Goal: Transaction & Acquisition: Register for event/course

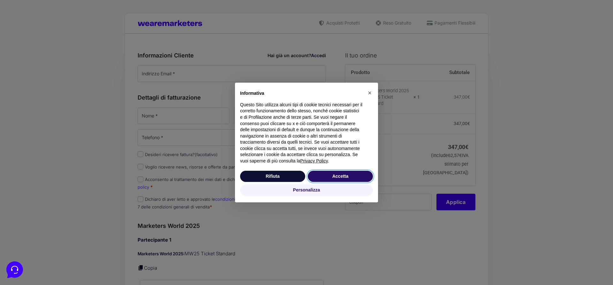
click at [343, 176] on button "Accetta" at bounding box center [340, 176] width 65 height 11
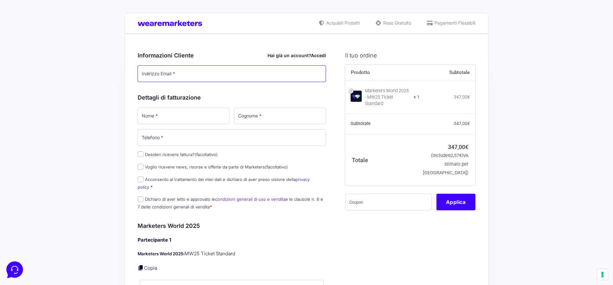
click at [250, 76] on input "Indirizzo Email *" at bounding box center [232, 73] width 188 height 17
type input "[EMAIL_ADDRESS][DOMAIN_NAME]"
type input "[PERSON_NAME]"
type input "Cravero"
type input "[PHONE_NUMBER]"
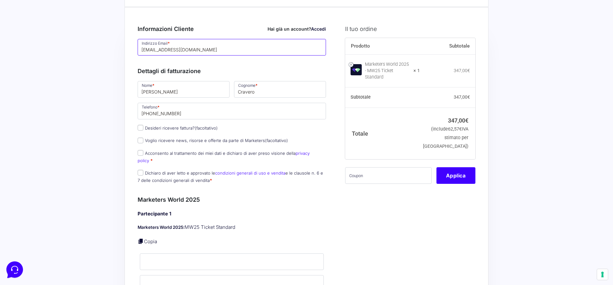
scroll to position [33, 0]
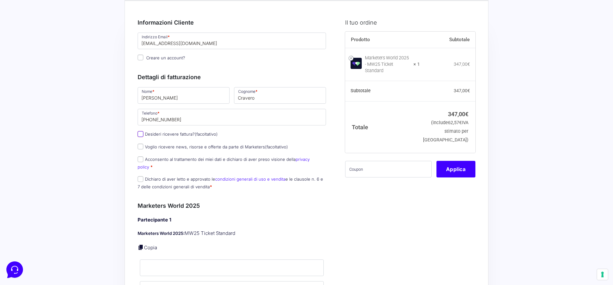
click at [141, 132] on input "Desideri ricevere fattura? (facoltativo)" at bounding box center [141, 134] width 6 height 6
checkbox input "true"
type input "0000000"
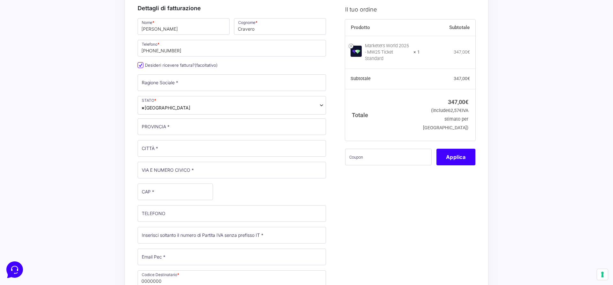
scroll to position [98, 0]
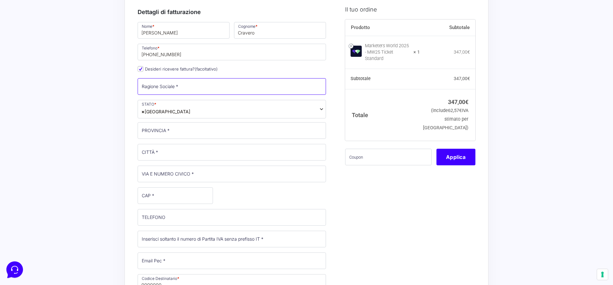
click at [213, 88] on input "Ragione Sociale *" at bounding box center [232, 86] width 188 height 17
type input "i"
type input "I"
type input "TARGA"
type input "[GEOGRAPHIC_DATA] ([GEOGRAPHIC_DATA])"
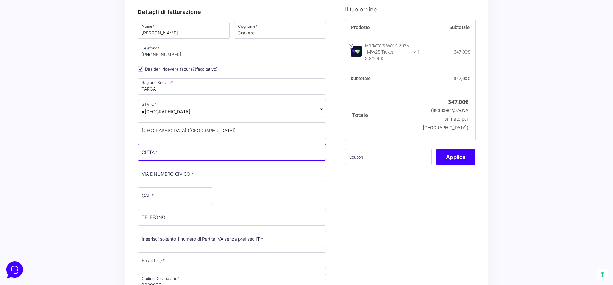
type input "[GEOGRAPHIC_DATA]"
type input "[STREET_ADDRESS]"
type input "12100"
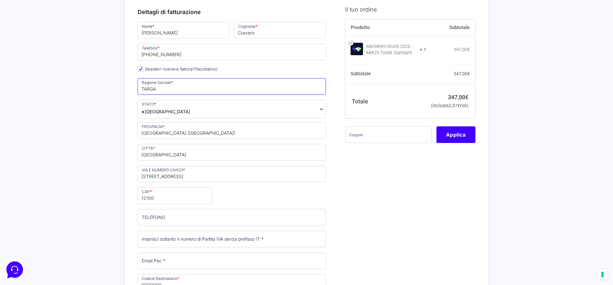
type input "TARGA"
click at [197, 110] on span "× [GEOGRAPHIC_DATA]" at bounding box center [232, 109] width 188 height 19
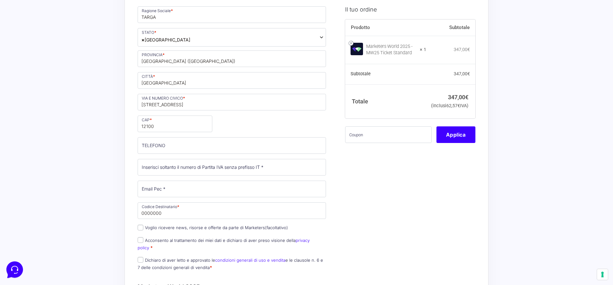
scroll to position [170, 0]
click at [200, 147] on input "TELEFONO (facoltativo)" at bounding box center [232, 145] width 188 height 17
type input "[PHONE_NUMBER]"
click at [233, 169] on input "Partita Iva *" at bounding box center [232, 167] width 188 height 17
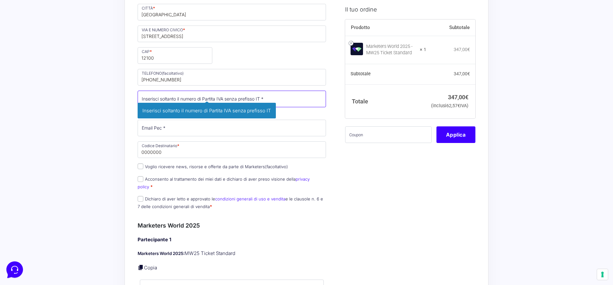
scroll to position [239, 0]
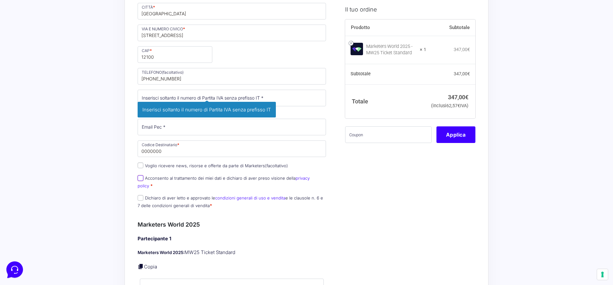
click at [141, 177] on div "Nome * [PERSON_NAME] * Cravero Telefono * [PHONE_NUMBER] Desideri ricevere fatt…" at bounding box center [231, 46] width 193 height 333
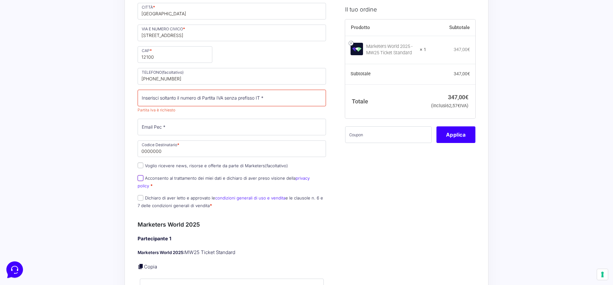
click at [140, 180] on input "Acconsento al trattamento dei miei dati e dichiaro di aver preso visione della …" at bounding box center [141, 178] width 6 height 6
checkbox input "true"
click at [140, 195] on input "Dichiaro di aver letto e approvato le condizioni generali di uso e vendita e le…" at bounding box center [141, 198] width 6 height 6
checkbox input "true"
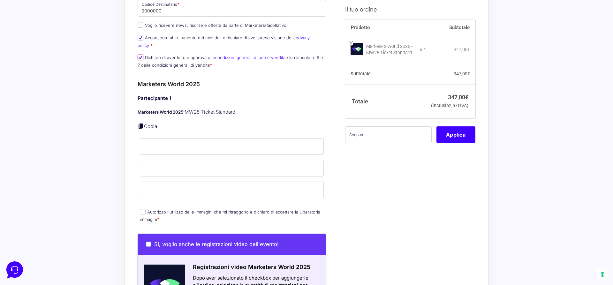
scroll to position [398, 0]
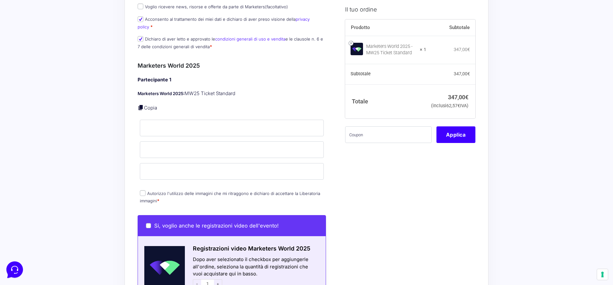
click at [148, 105] on link "Copia" at bounding box center [150, 108] width 13 height 6
type input "[PERSON_NAME]"
type input "Cravero"
type input "[EMAIL_ADDRESS][DOMAIN_NAME]"
click at [145, 190] on input "Autorizzo l'utilizzo delle immagini che mi ritraggono e dichiaro di accettare l…" at bounding box center [143, 193] width 6 height 6
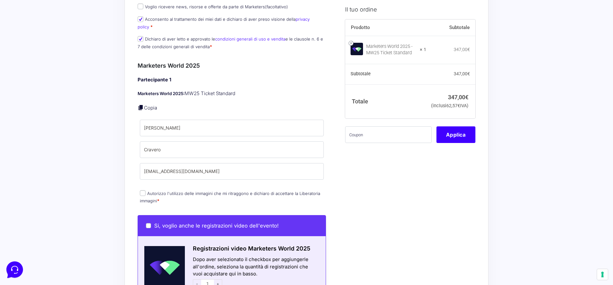
checkbox input "true"
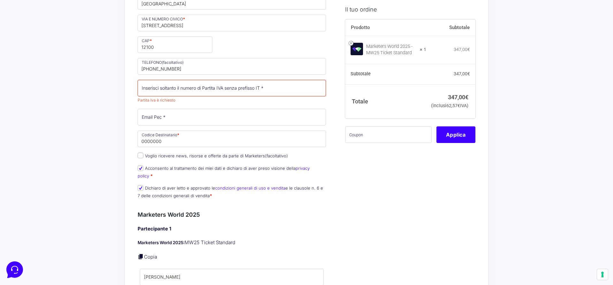
scroll to position [248, 0]
click at [188, 121] on input "Email Pec *" at bounding box center [232, 118] width 188 height 17
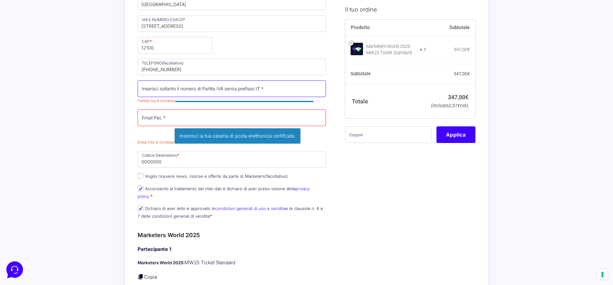
click at [184, 91] on input "Partita Iva *" at bounding box center [232, 88] width 188 height 17
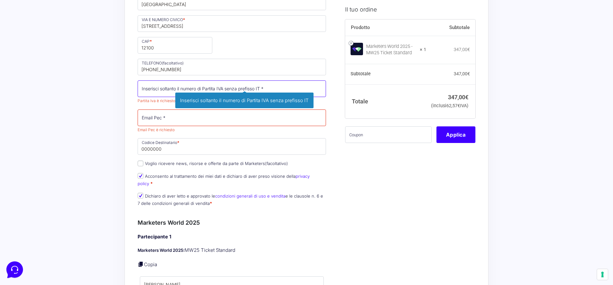
paste input "02167740048"
type input "02167740048"
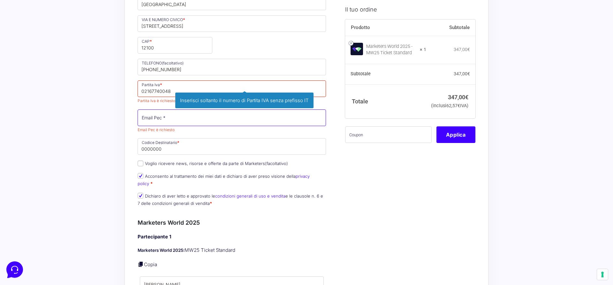
click at [157, 115] on div "Nome * [PERSON_NAME] * Cravero Telefono * [PHONE_NUMBER] Desideri ricevere fatt…" at bounding box center [231, 41] width 193 height 341
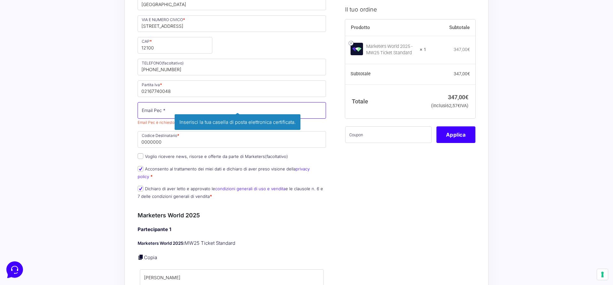
paste input "[EMAIL_ADDRESS][DOMAIN_NAME]"
type input "[EMAIL_ADDRESS][DOMAIN_NAME]"
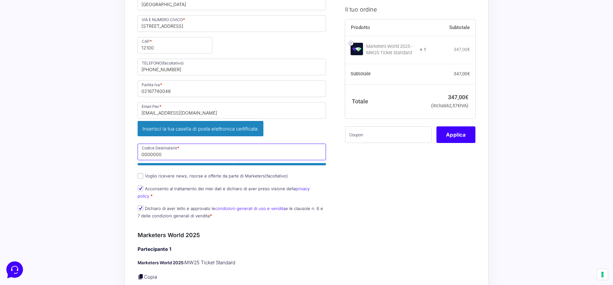
click at [153, 141] on div "Nome * [PERSON_NAME] * Cravero Telefono * [PHONE_NUMBER] Desideri ricevere fatt…" at bounding box center [231, 47] width 193 height 353
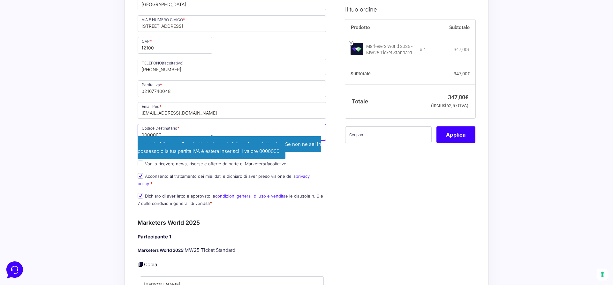
drag, startPoint x: 163, startPoint y: 134, endPoint x: 126, endPoint y: 134, distance: 36.7
click at [126, 134] on div "Riepilogo Ordine 347,00 € Prodotto Subtotale Marketers World 2025 - MW25 Ticket…" at bounding box center [307, 279] width 364 height 989
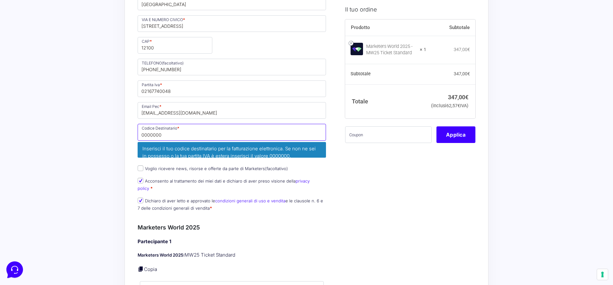
paste input "SUBM70N"
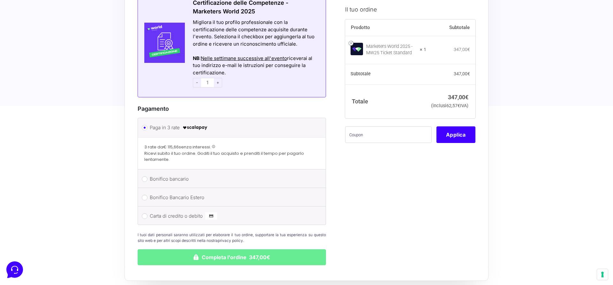
scroll to position [725, 0]
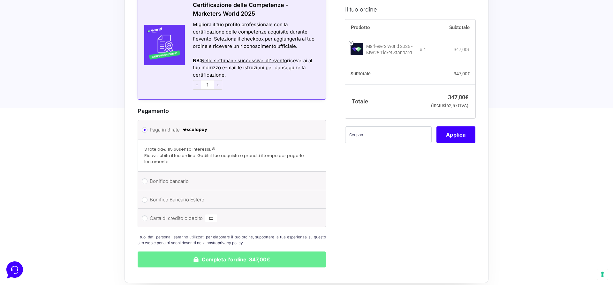
type input "SUBM70N"
click at [145, 178] on input "Bonifico bancario" at bounding box center [145, 181] width 6 height 6
radio input "true"
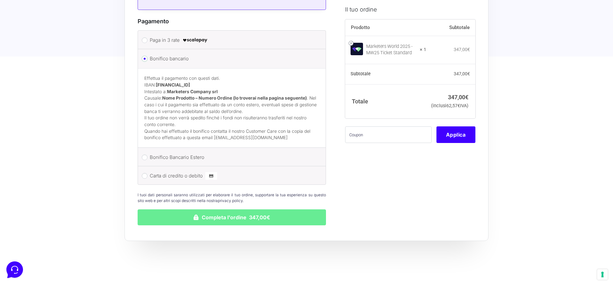
scroll to position [837, 0]
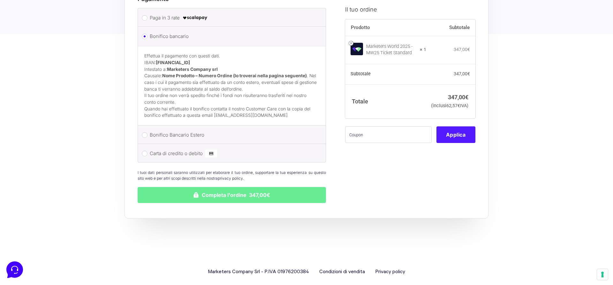
click at [460, 143] on button "Applica" at bounding box center [455, 134] width 39 height 17
click at [367, 143] on input "text" at bounding box center [388, 134] width 87 height 17
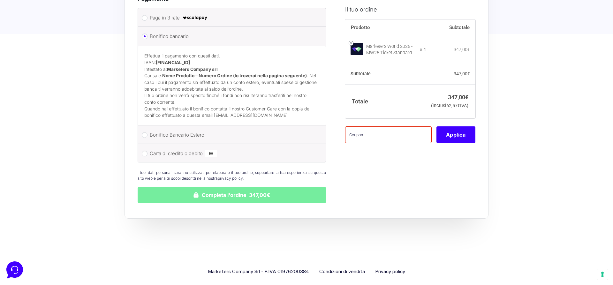
click at [261, 189] on button "Completa l'ordine 347,00€" at bounding box center [232, 195] width 188 height 16
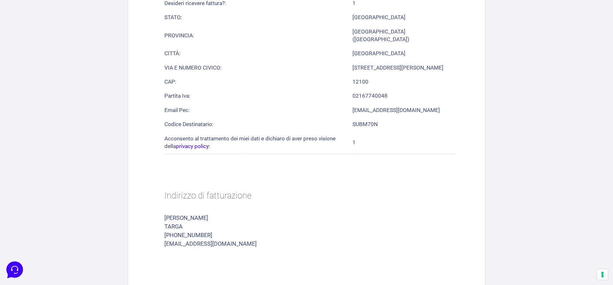
scroll to position [422, 0]
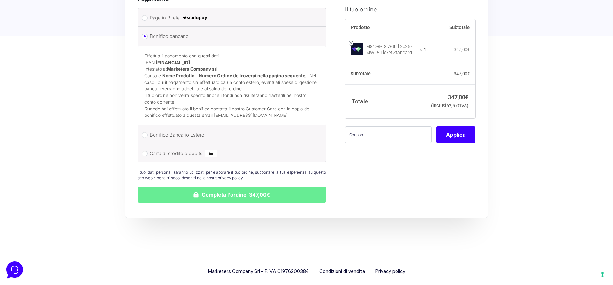
scroll to position [837, 0]
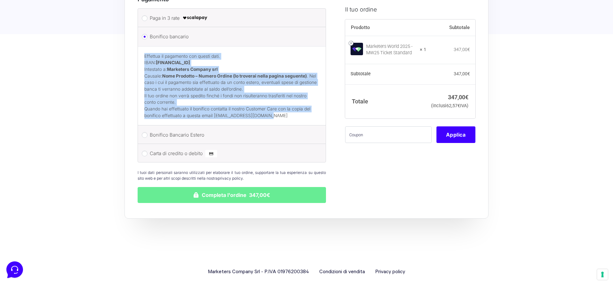
drag, startPoint x: 144, startPoint y: 48, endPoint x: 277, endPoint y: 110, distance: 146.7
click at [277, 110] on div "Effettua il pagamento con questi dati. IBAN: [FINANCIAL_ID] Intestato a: Market…" at bounding box center [232, 85] width 188 height 79
copy div "Effettua il pagamento con questi dati. IBAN: [FINANCIAL_ID] Intestato a: Market…"
